Goal: Transaction & Acquisition: Purchase product/service

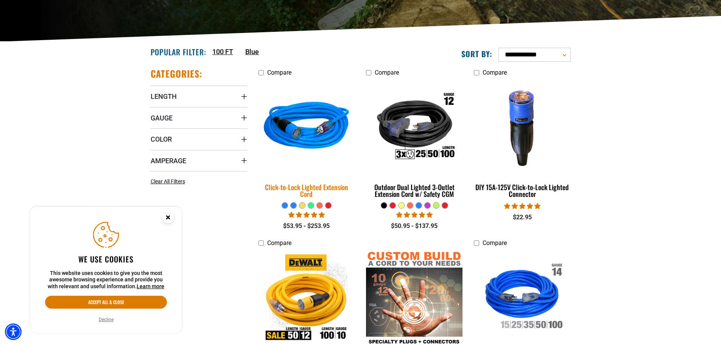
scroll to position [151, 0]
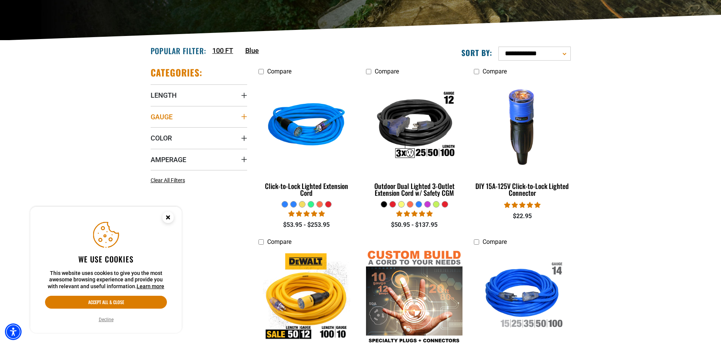
click at [240, 120] on summary "Gauge" at bounding box center [199, 116] width 97 height 21
click at [203, 146] on icon at bounding box center [202, 145] width 6 height 10
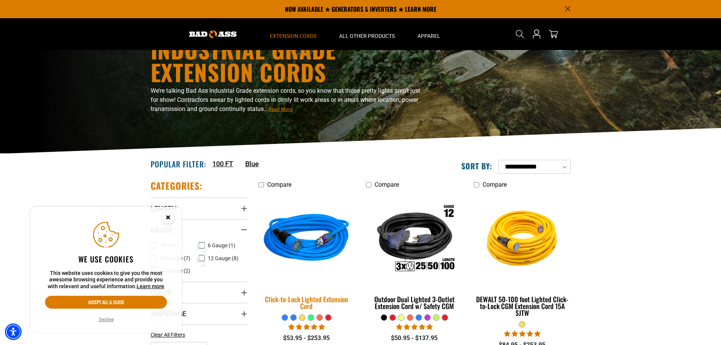
scroll to position [38, 0]
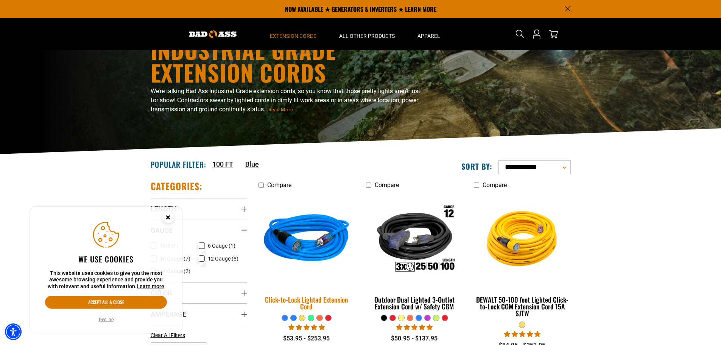
click at [324, 248] on img at bounding box center [307, 239] width 106 height 97
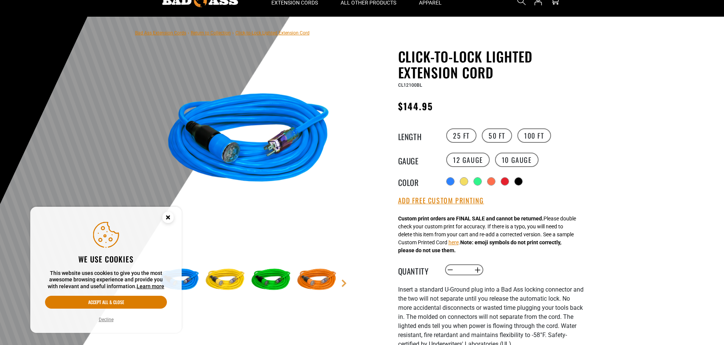
scroll to position [38, 0]
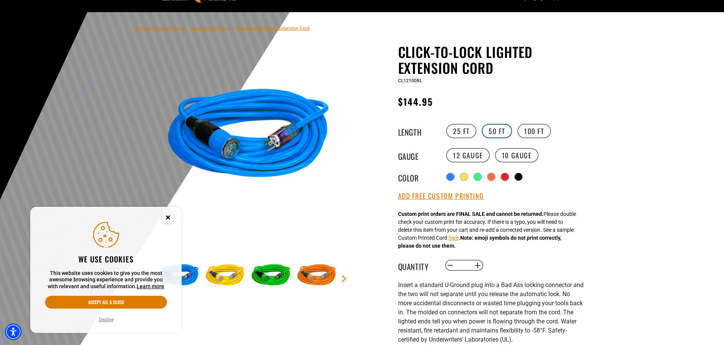
click at [504, 127] on label "50 FT" at bounding box center [497, 131] width 30 height 14
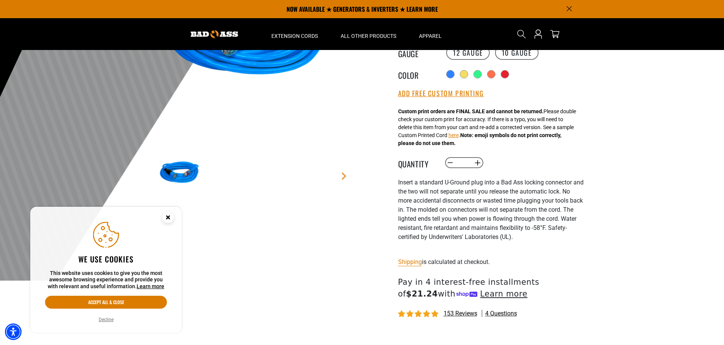
scroll to position [38, 0]
